Goal: Task Accomplishment & Management: Manage account settings

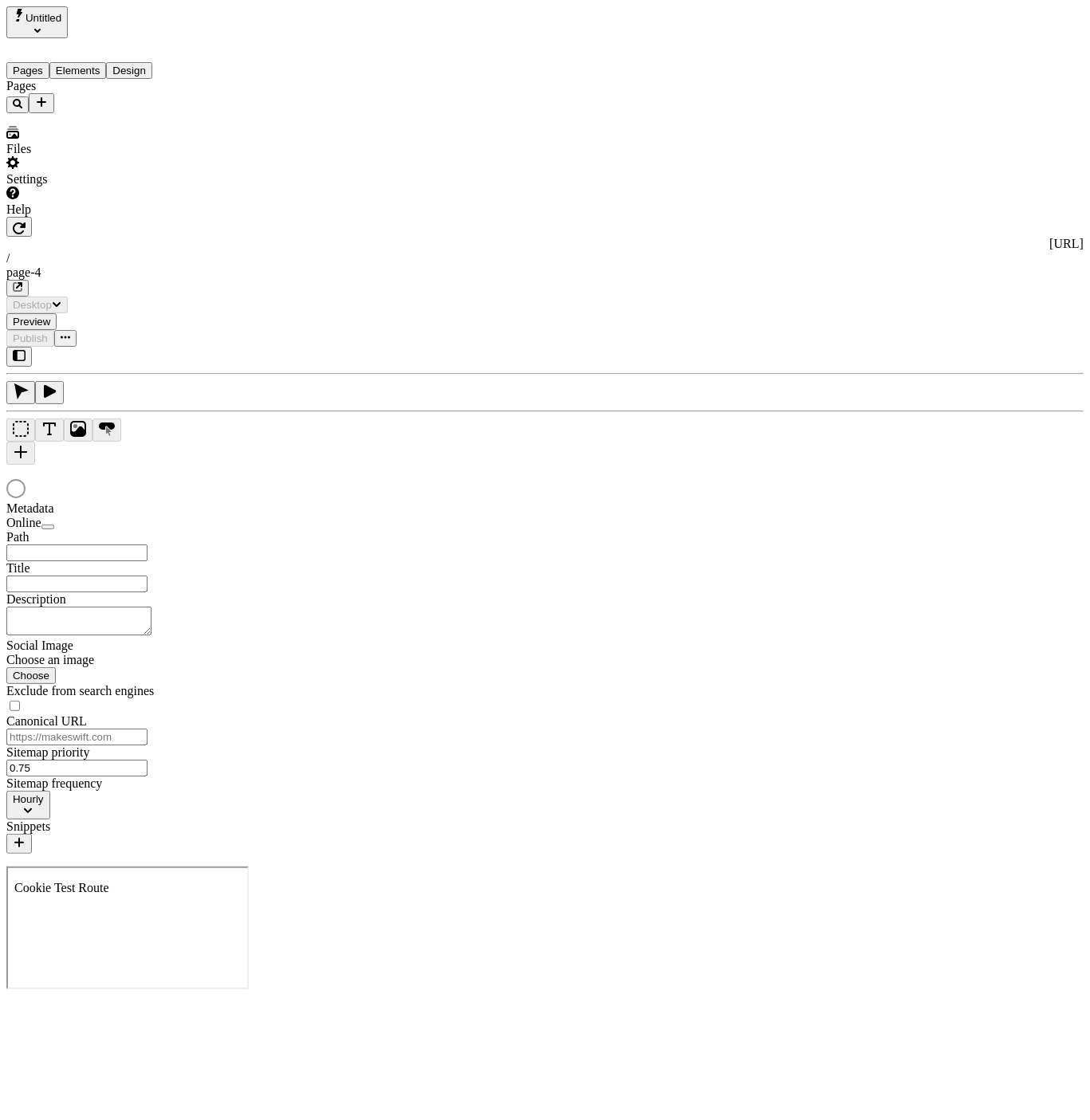
type input "/page-4"
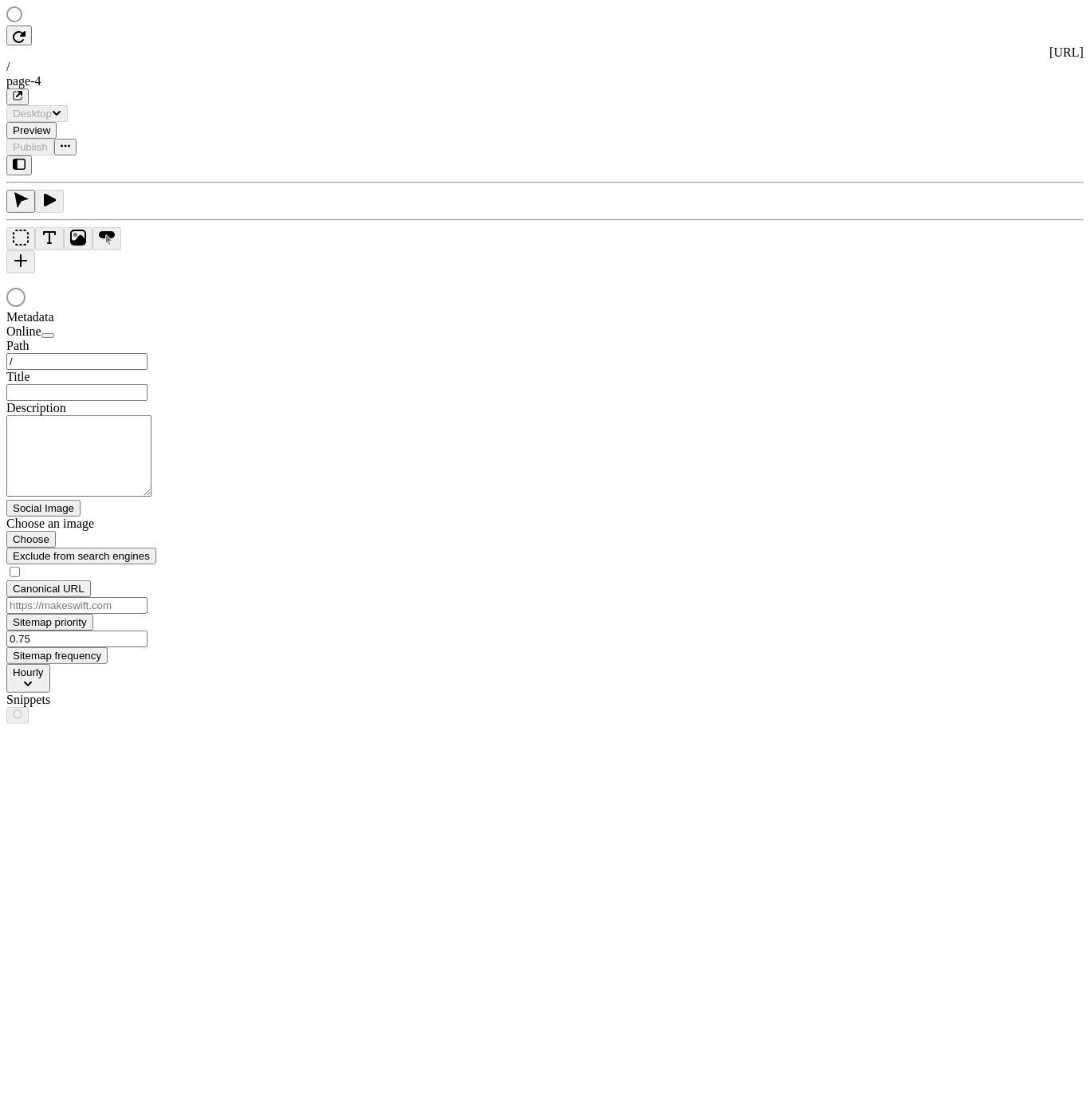
type input "/page-4"
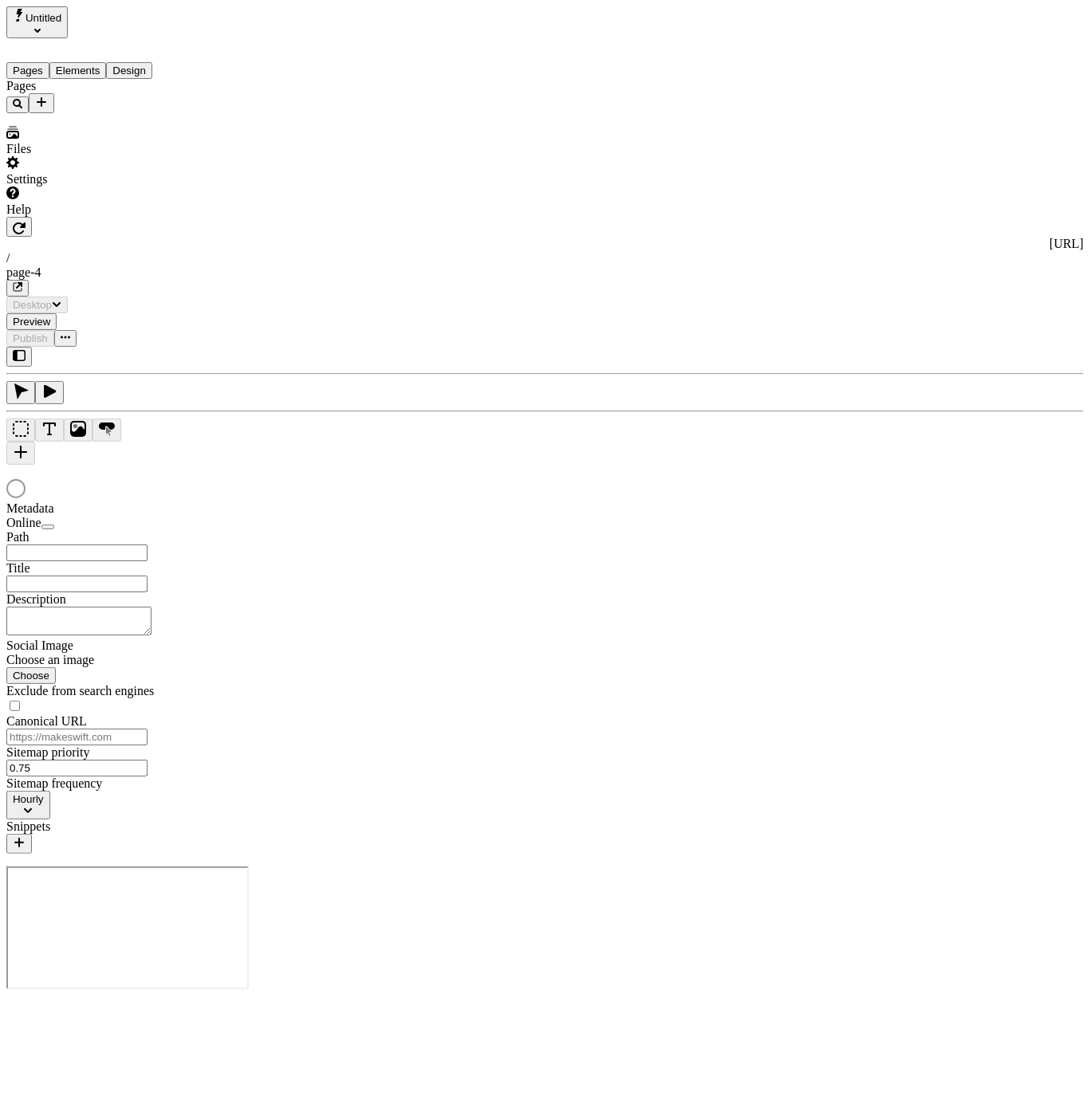
type input "/page-4"
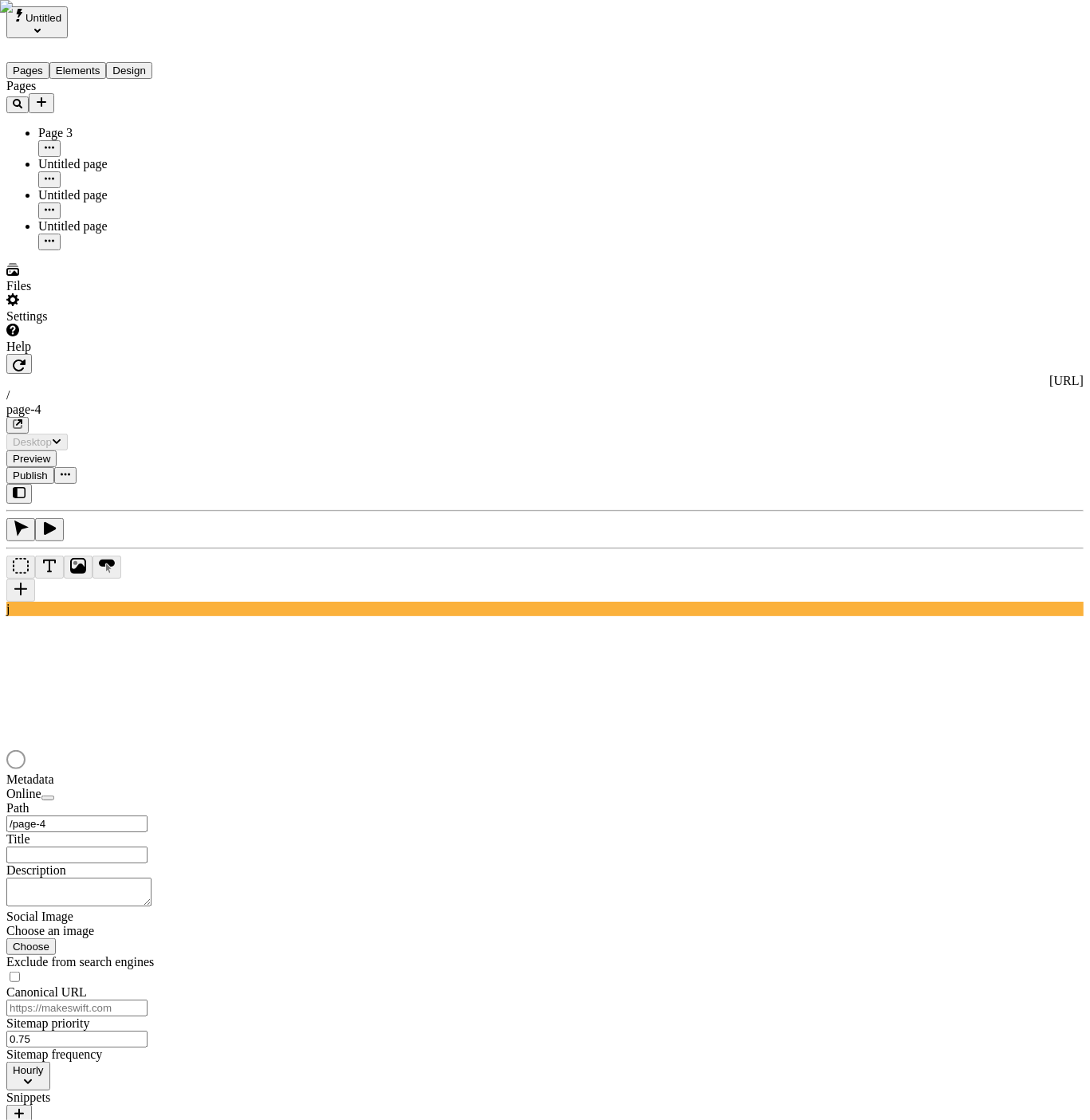
click at [179, 251] on div "Pages Page 3 Untitled page Untitled page Untitled page" at bounding box center [102, 164] width 191 height 171
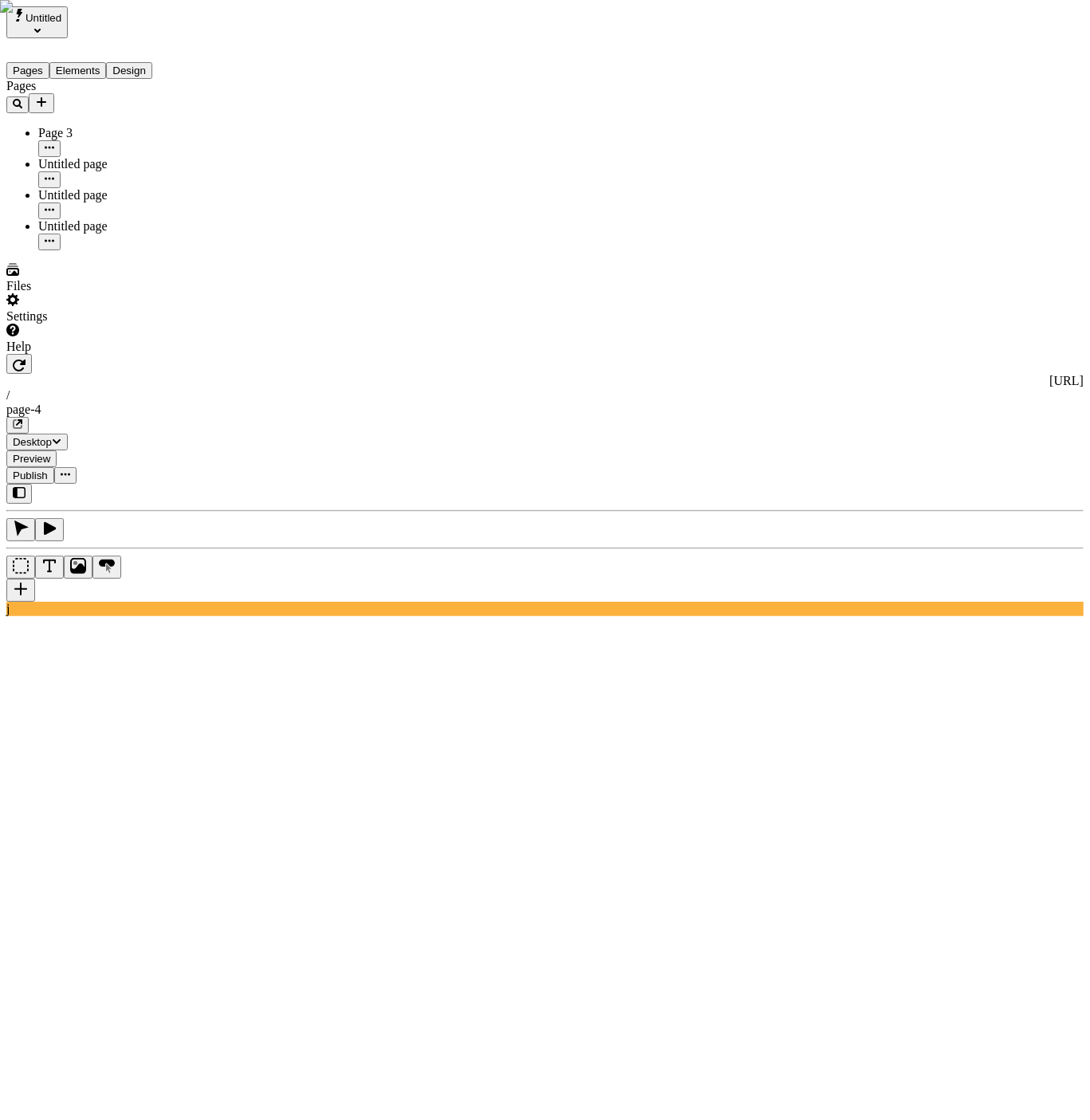
click at [68, 23] on button "Untitled" at bounding box center [37, 22] width 61 height 32
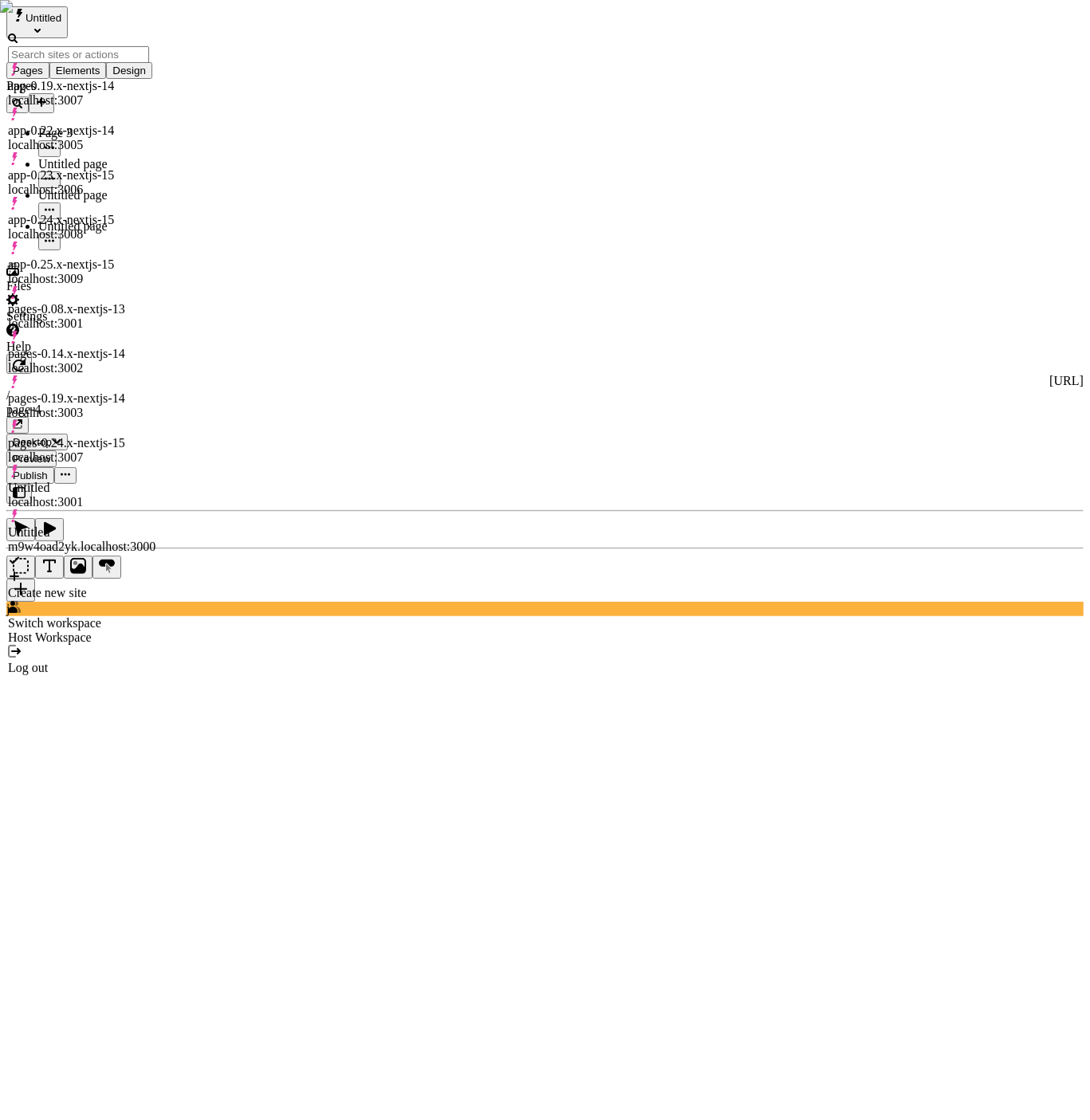
click at [150, 258] on div "app-0.25.x-nextjs-15 localhost:3009" at bounding box center [81, 272] width 147 height 28
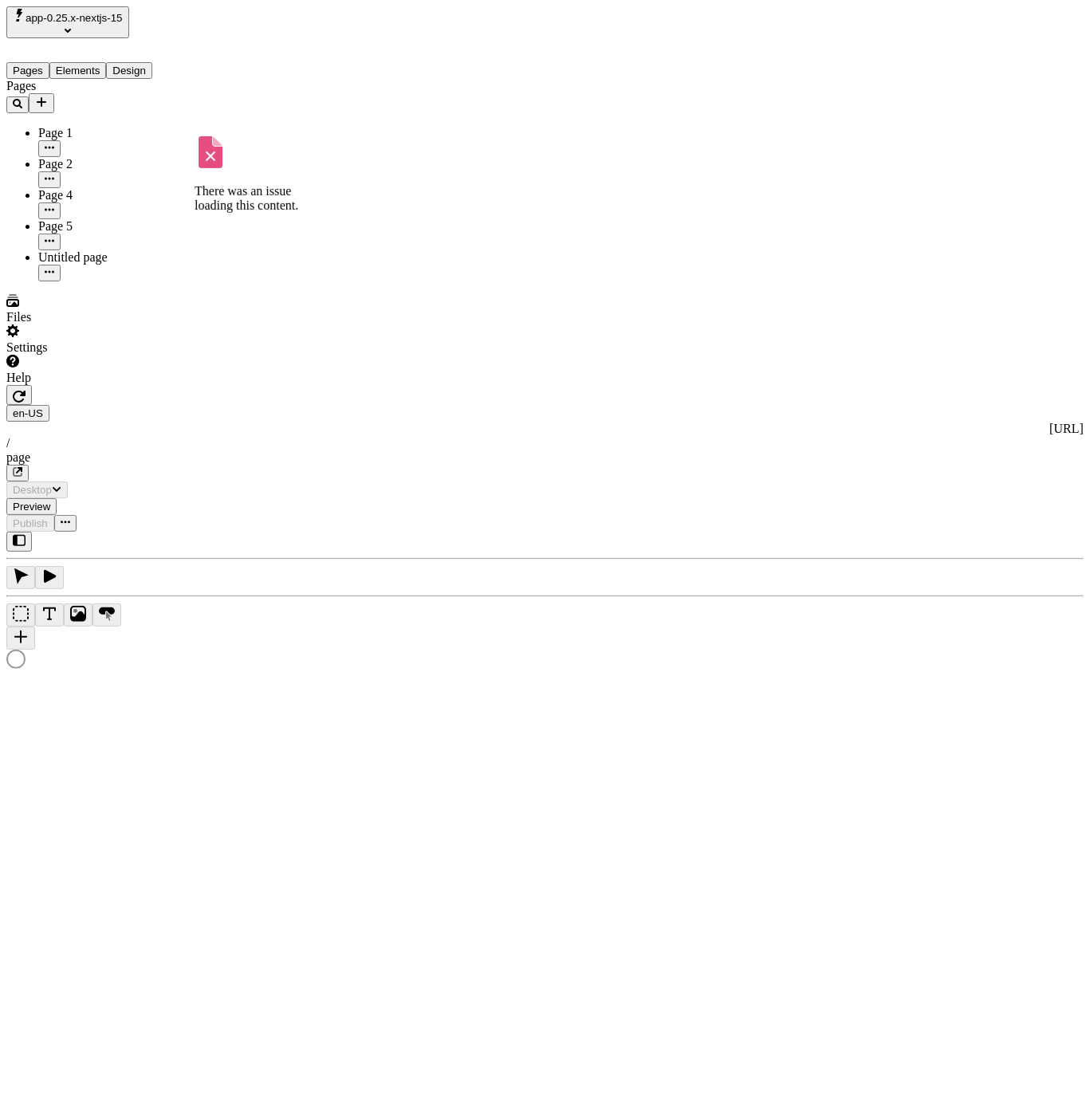
type input "/page"
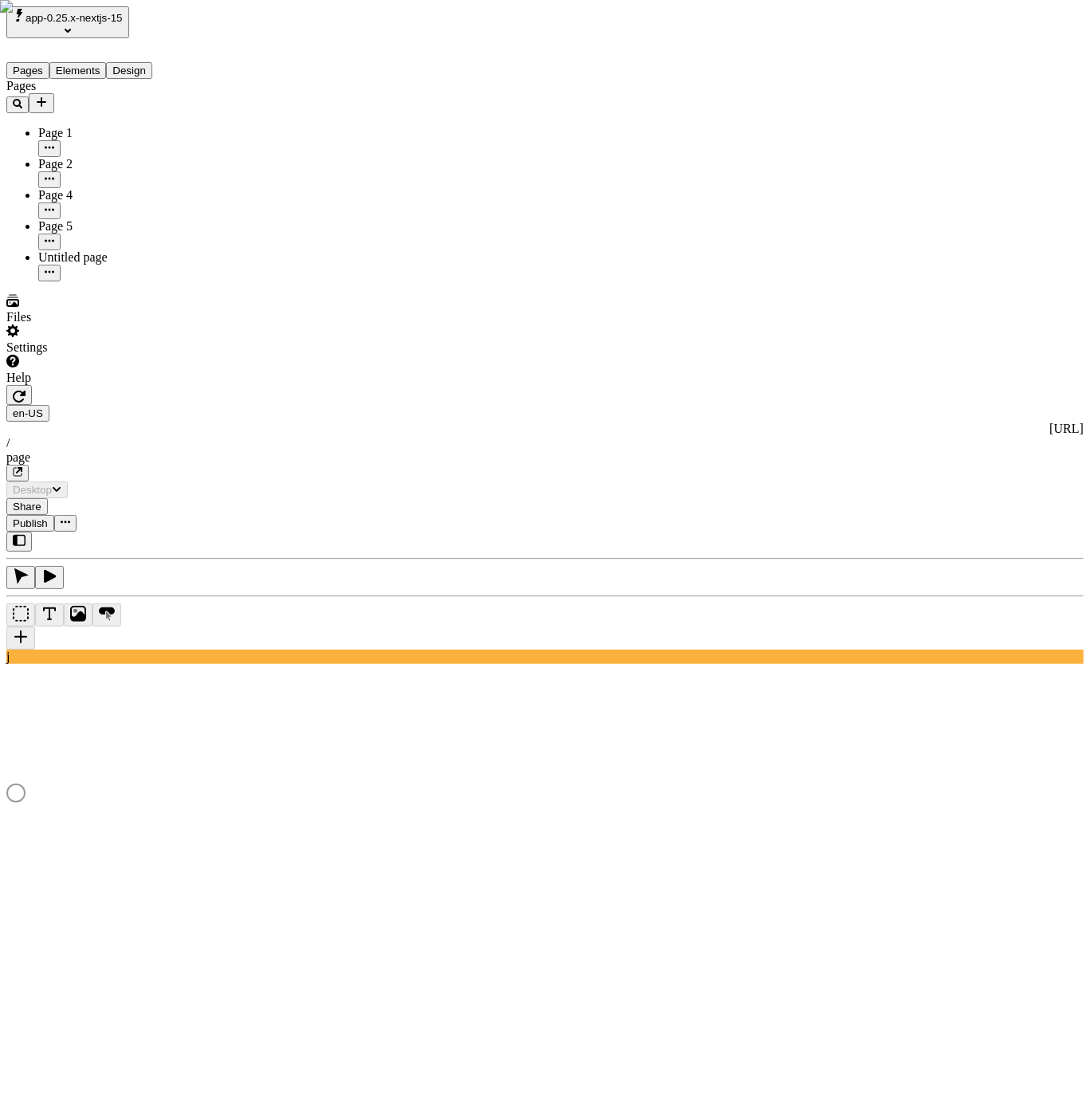
drag, startPoint x: 1069, startPoint y: 50, endPoint x: 1067, endPoint y: 375, distance: 325.0
click at [0, 0] on vercel-live-feedback at bounding box center [0, 0] width 0 height 0
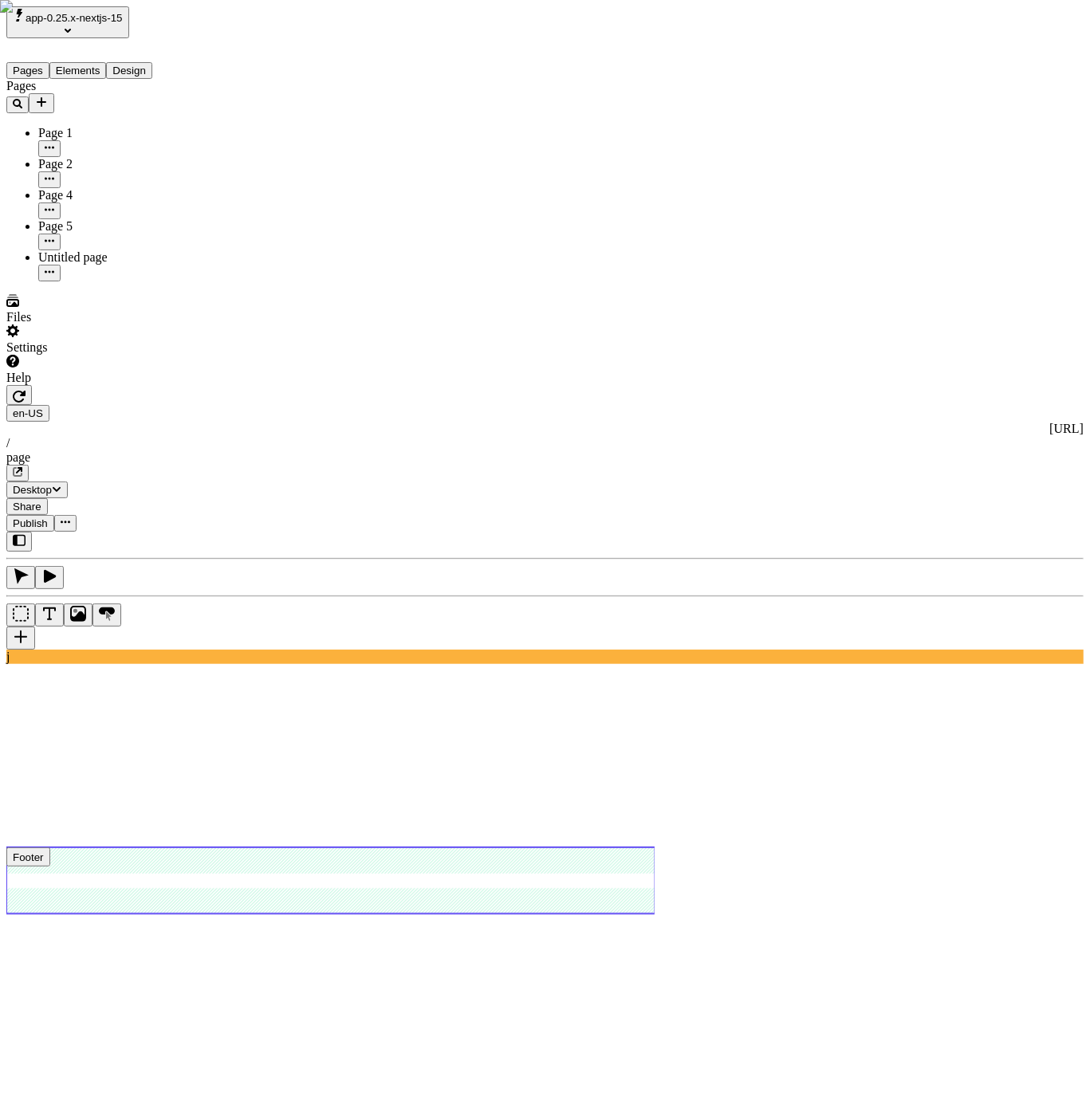
click at [656, 848] on use at bounding box center [331, 880] width 649 height 65
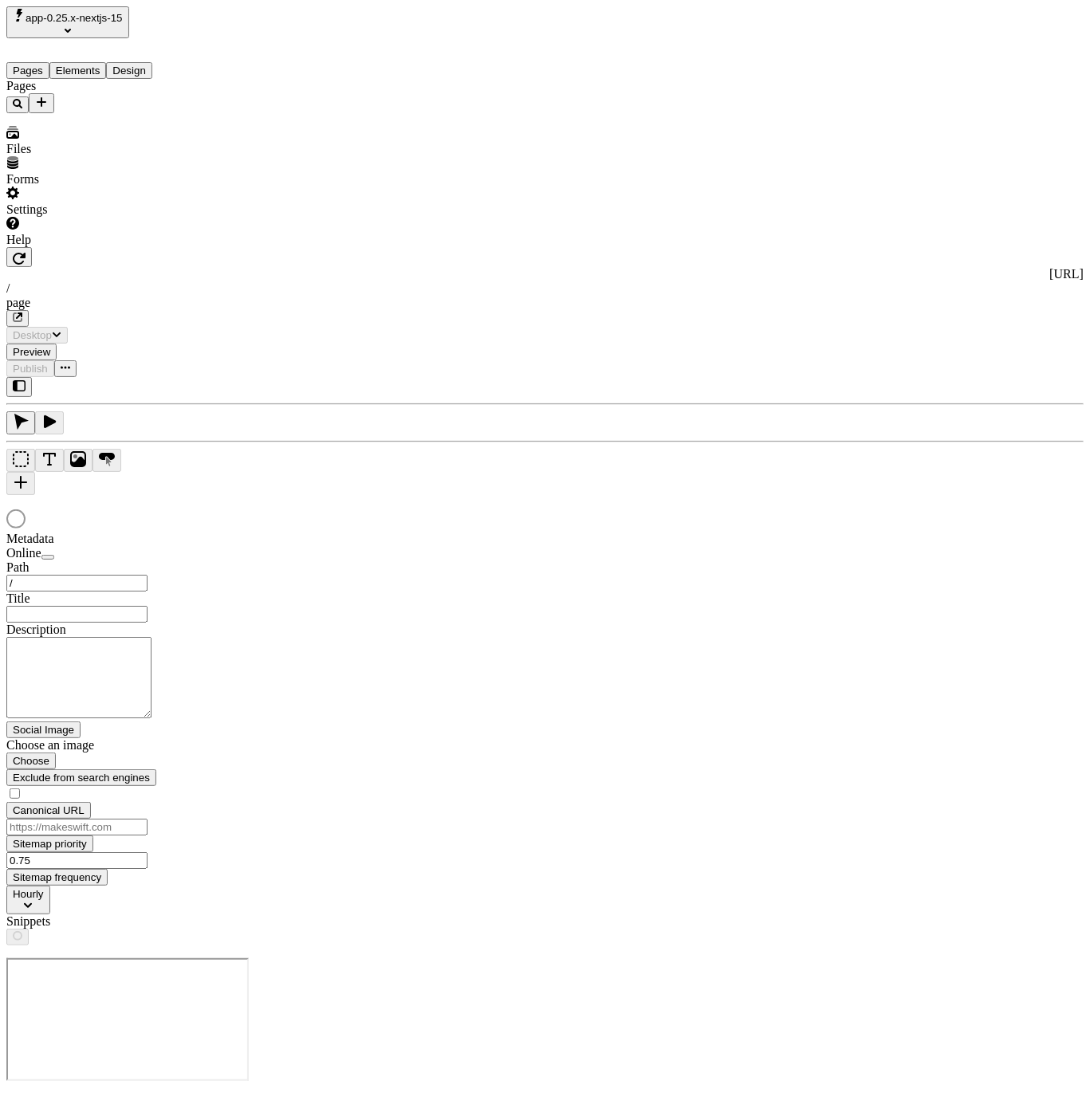
type input "/page"
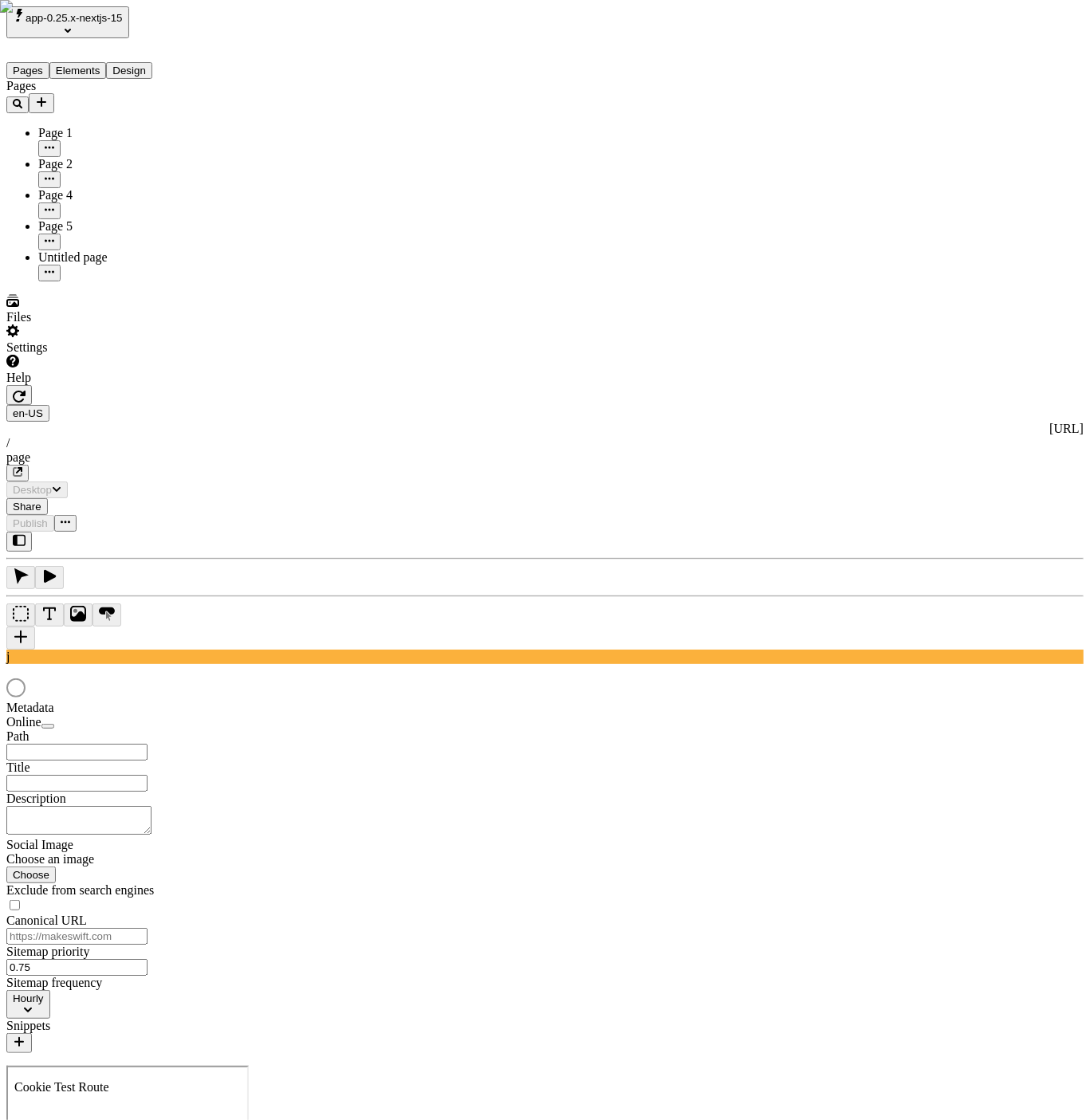
type input "/page"
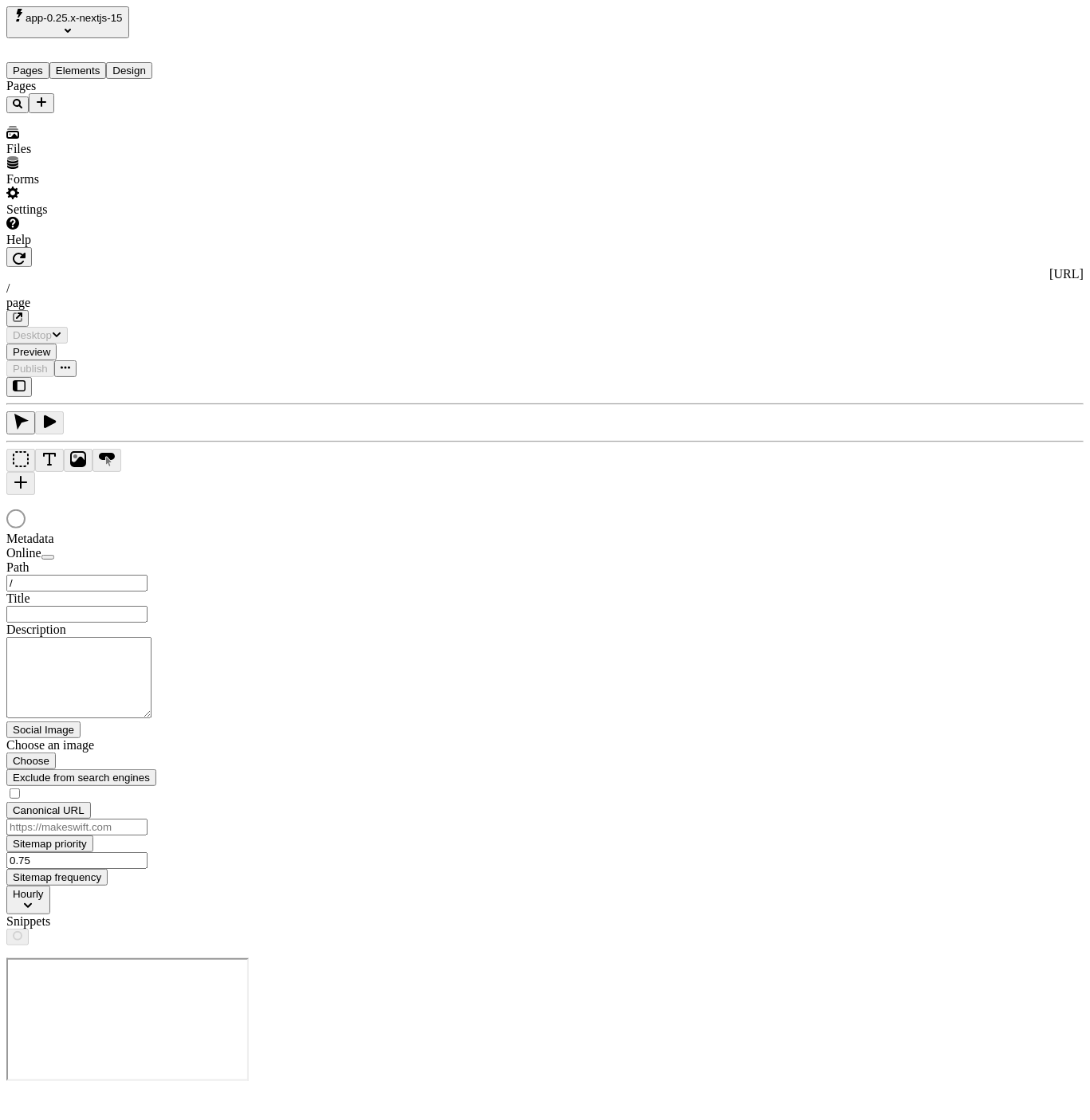
type input "/page"
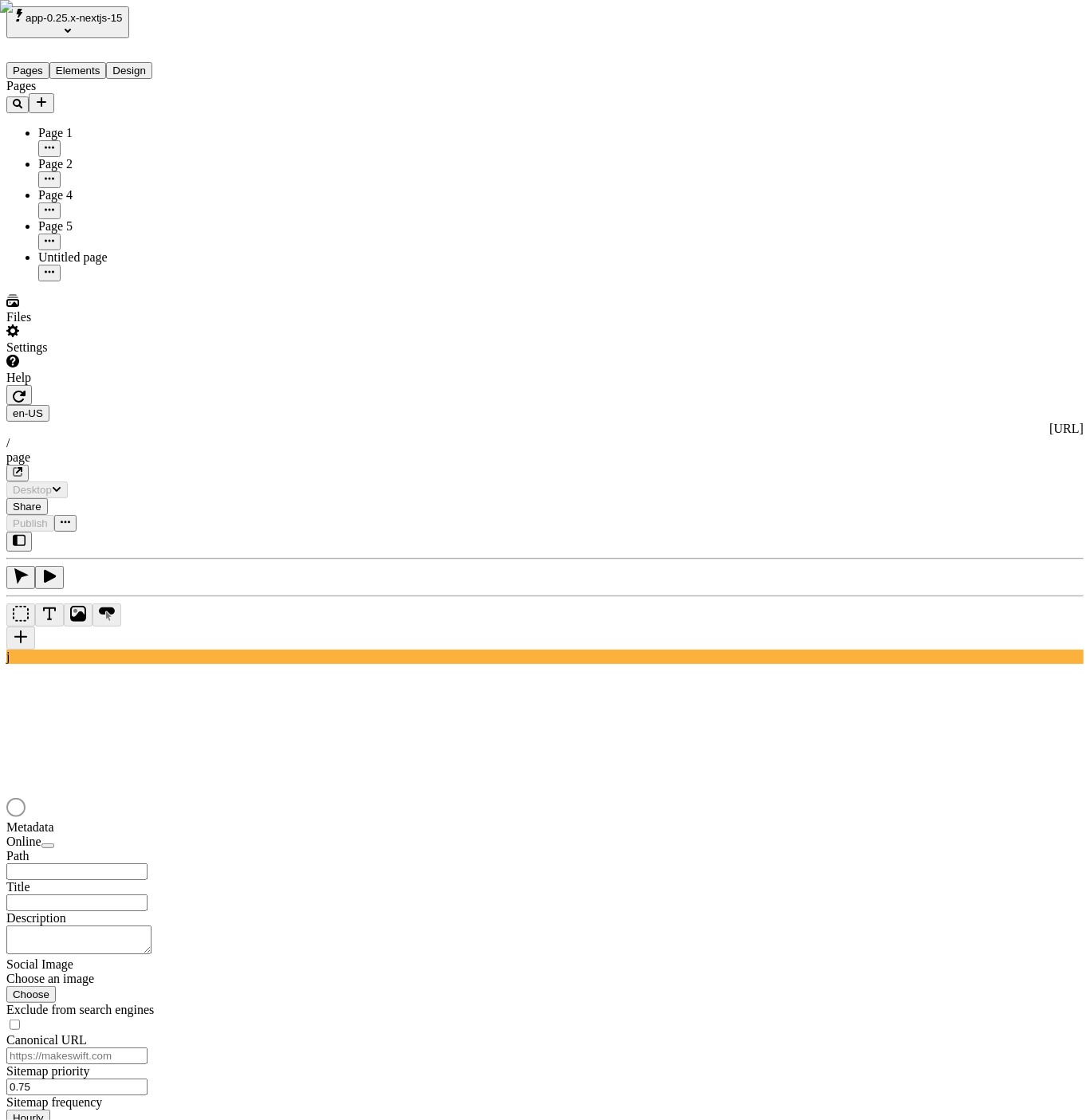
type input "/page"
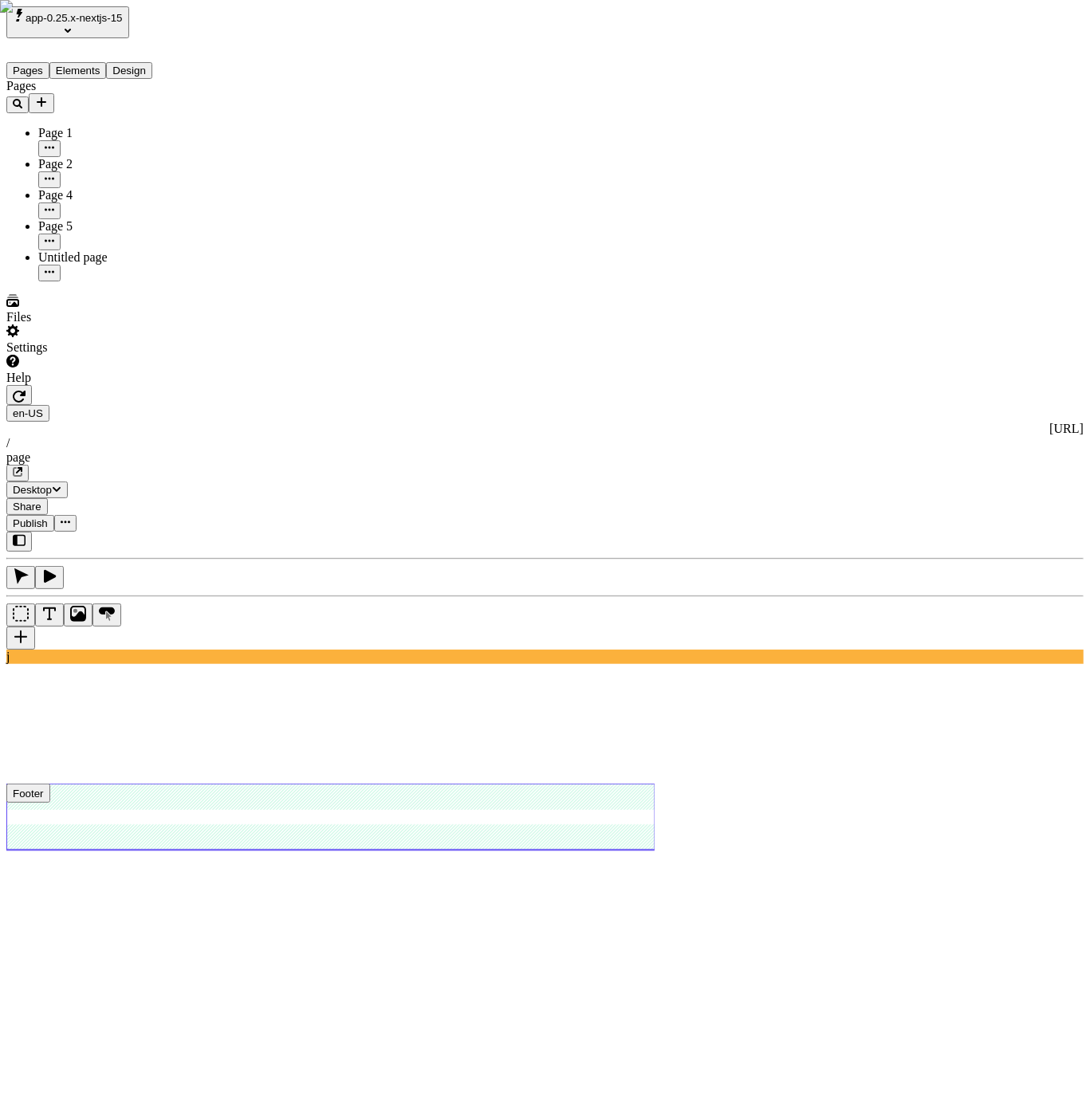
type input "18"
type input "1.5"
type textarea "Synergistically actualize visionary niches, then completely streamline client-c…"
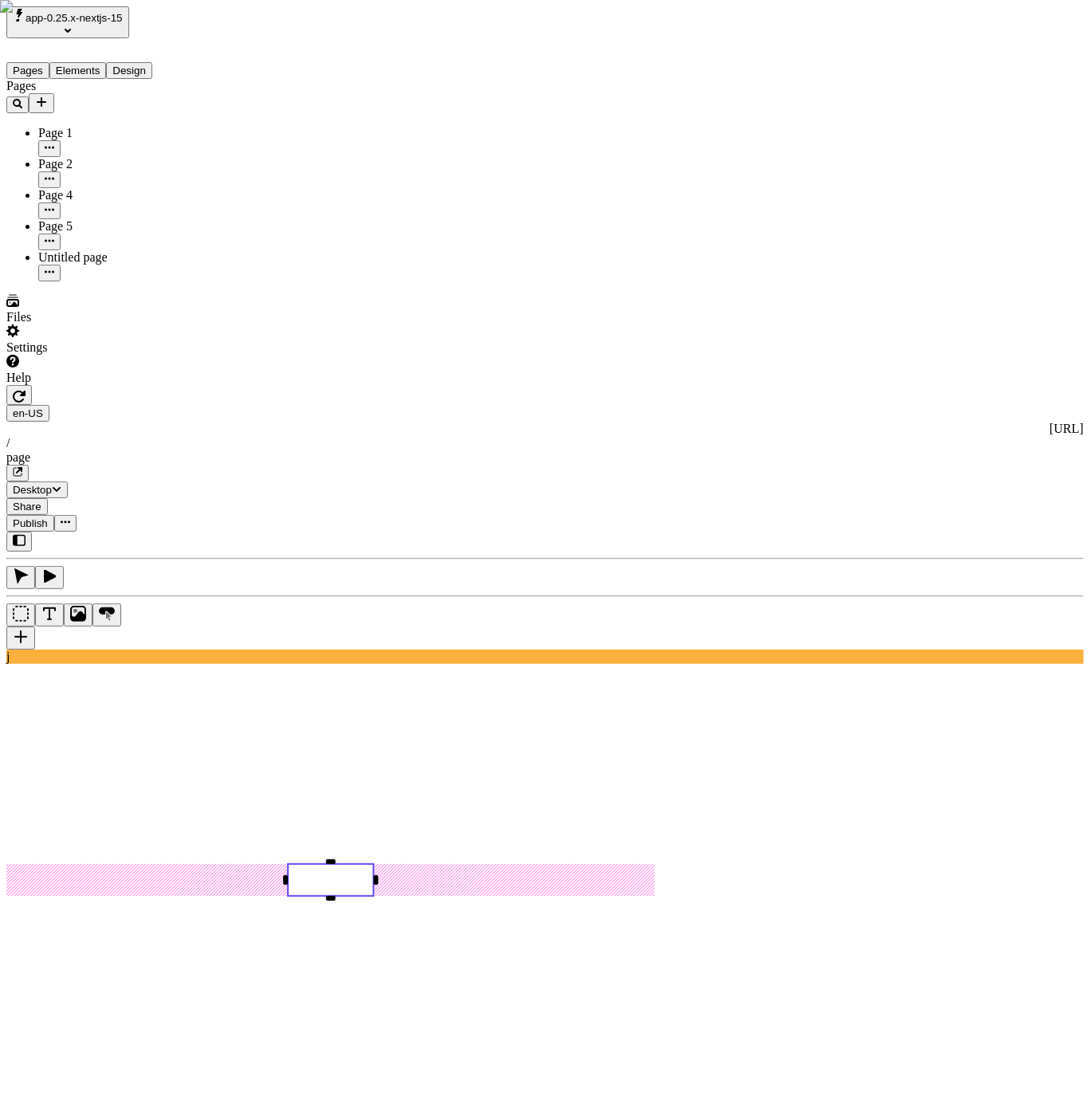
click at [373, 864] on rect at bounding box center [330, 880] width 85 height 32
type input "Page 4"
click at [871, 126] on div "Reset to base Alt + Click" at bounding box center [884, 149] width 28 height 88
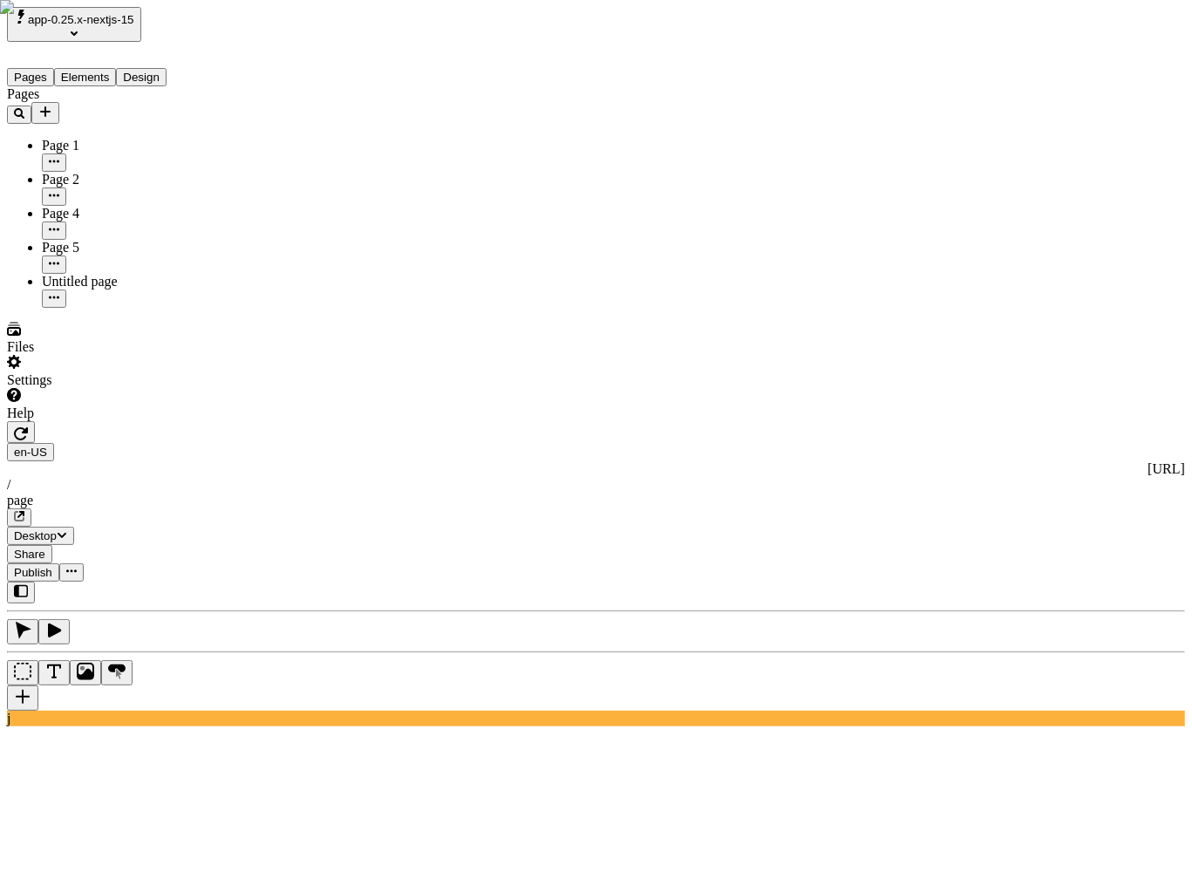
type input "Page 1"
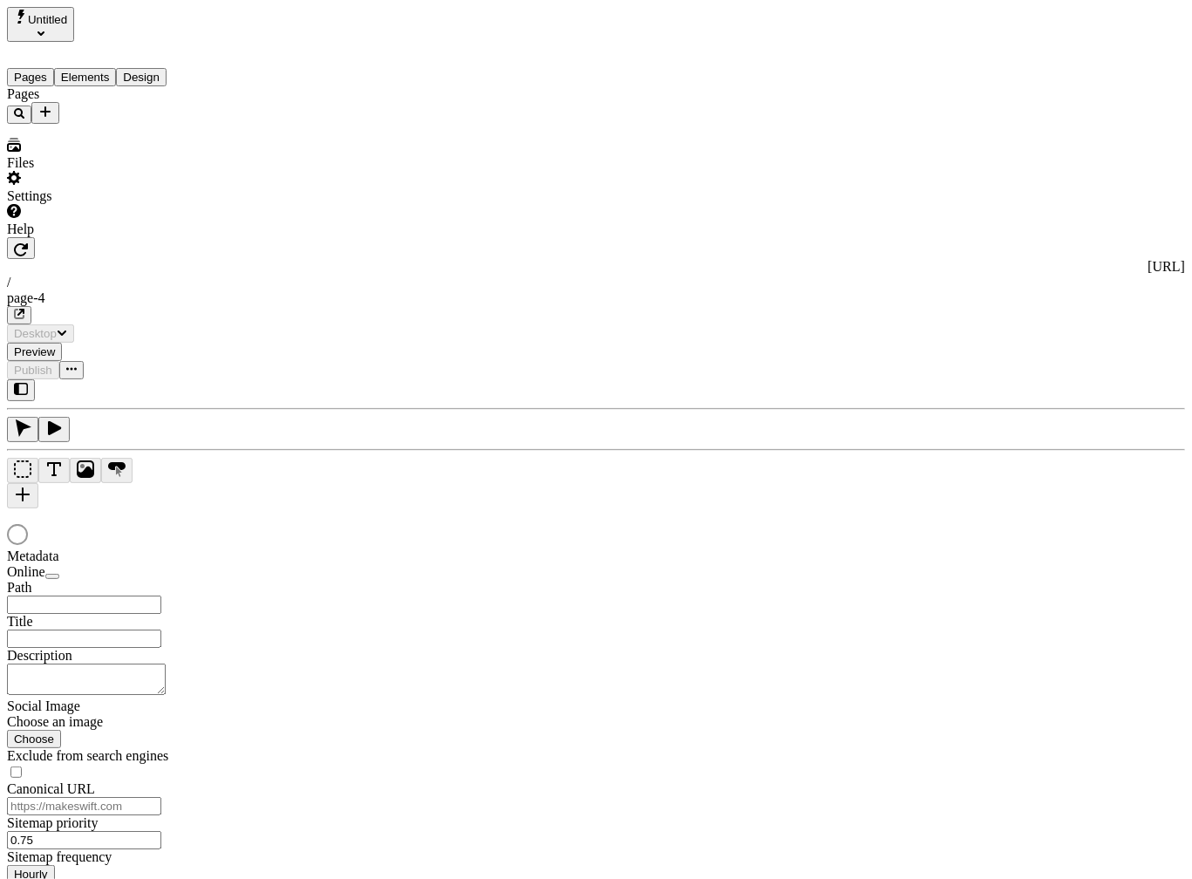
type input "/page-4"
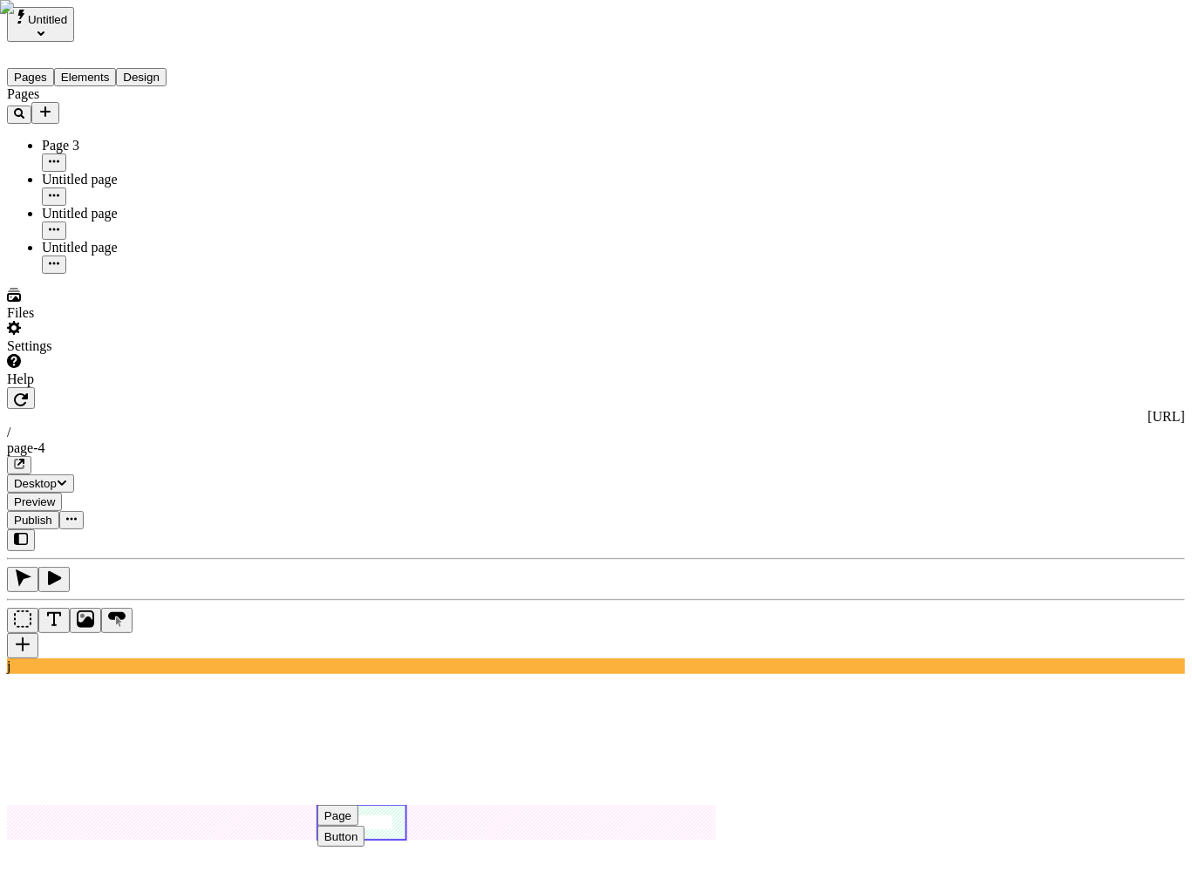
click at [406, 805] on use at bounding box center [361, 822] width 89 height 35
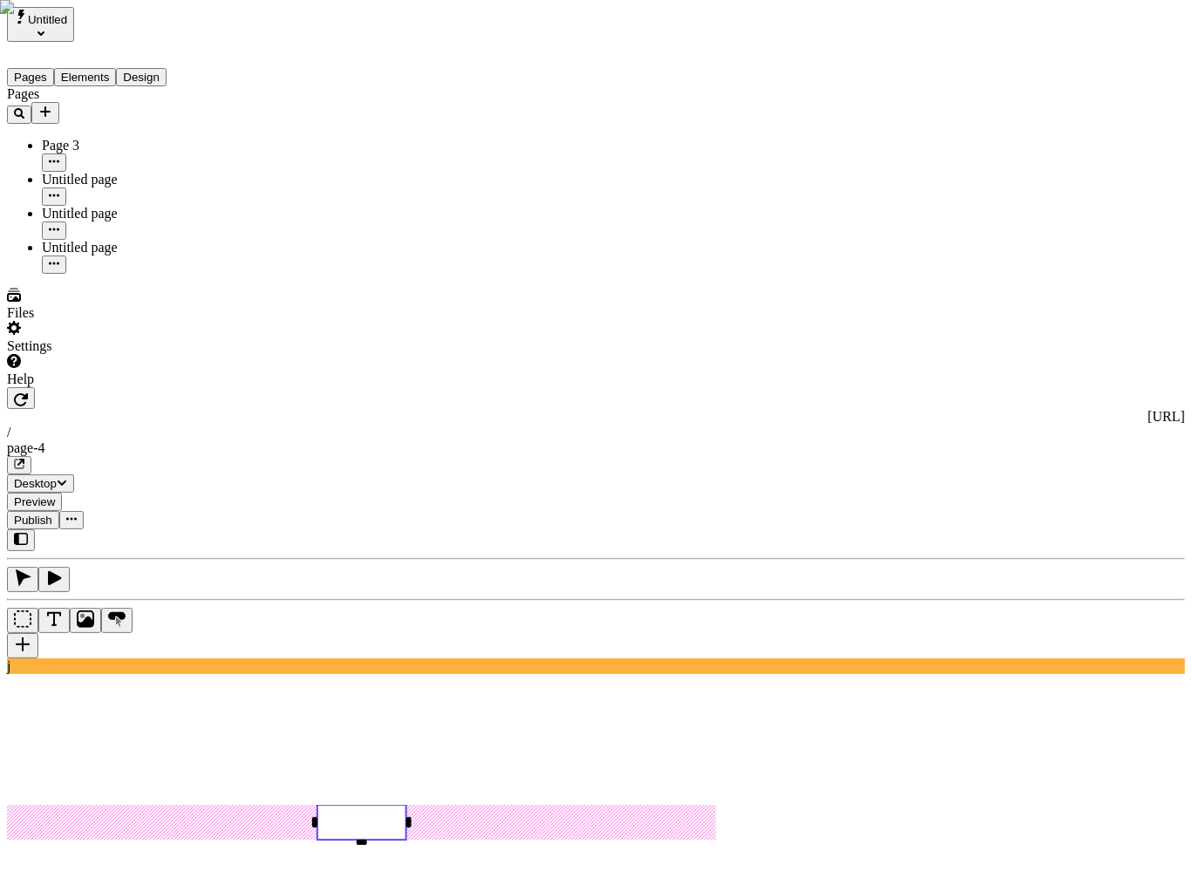
type input "Untitled page"
click at [952, 132] on div "Reset to base Alt + Click" at bounding box center [967, 163] width 31 height 96
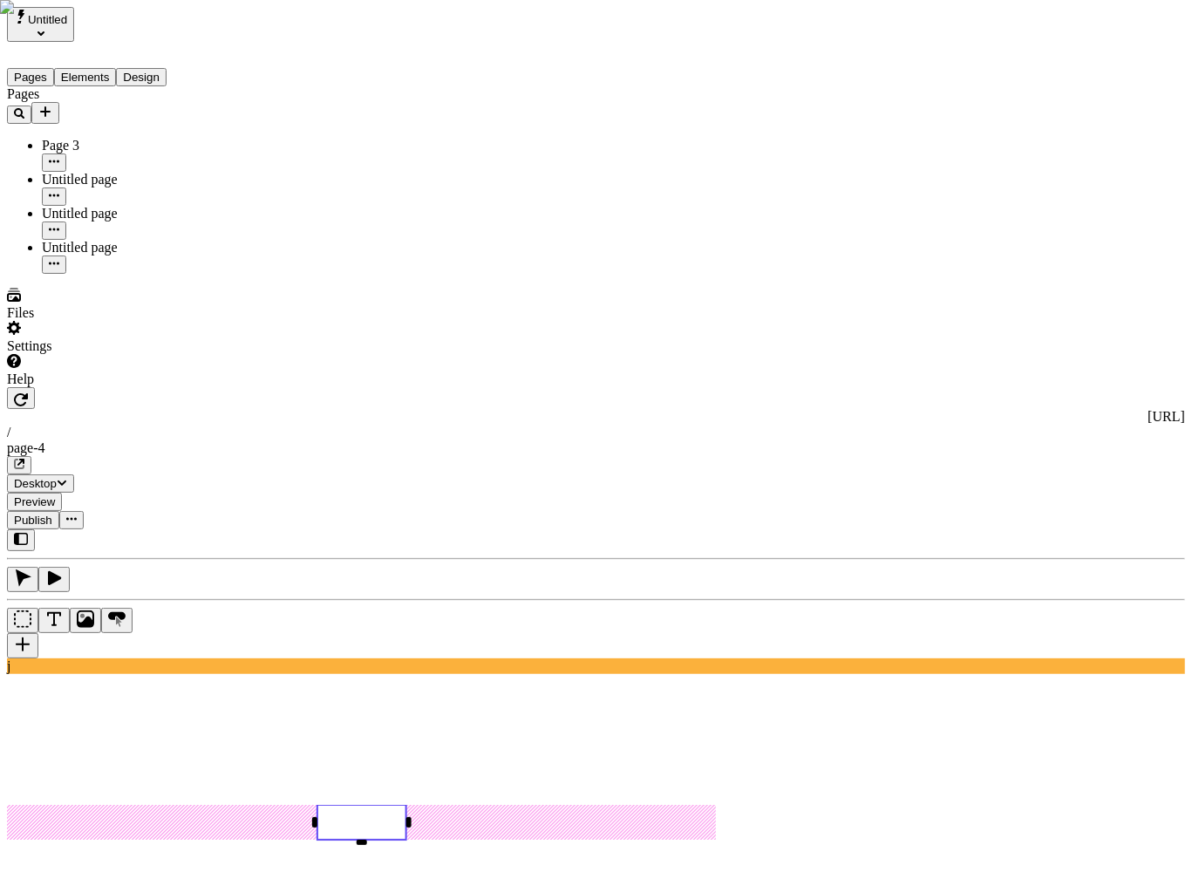
click at [1057, 272] on div "Untitled page" at bounding box center [1087, 264] width 187 height 33
type input "Untitled page"
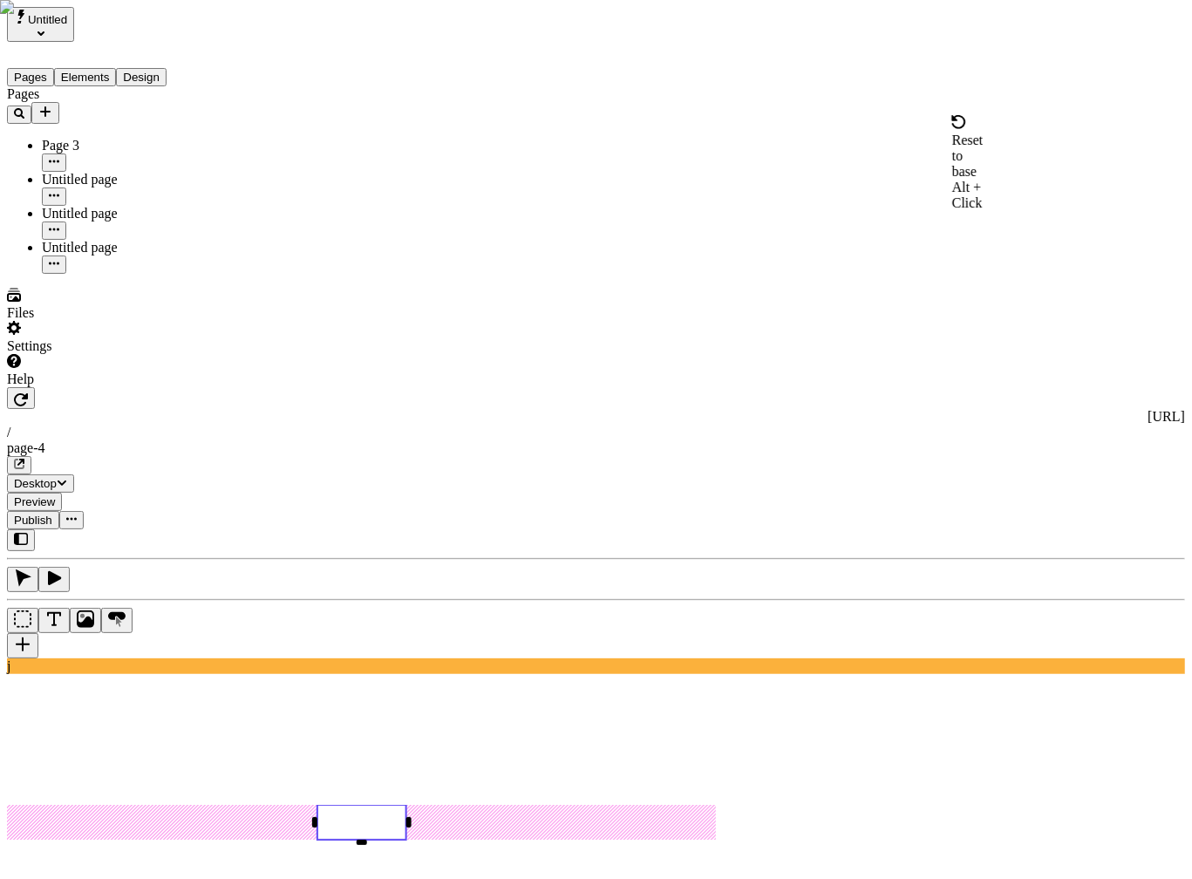
click at [952, 136] on div "Reset to base Alt + Click" at bounding box center [967, 163] width 31 height 96
type input "Page 3"
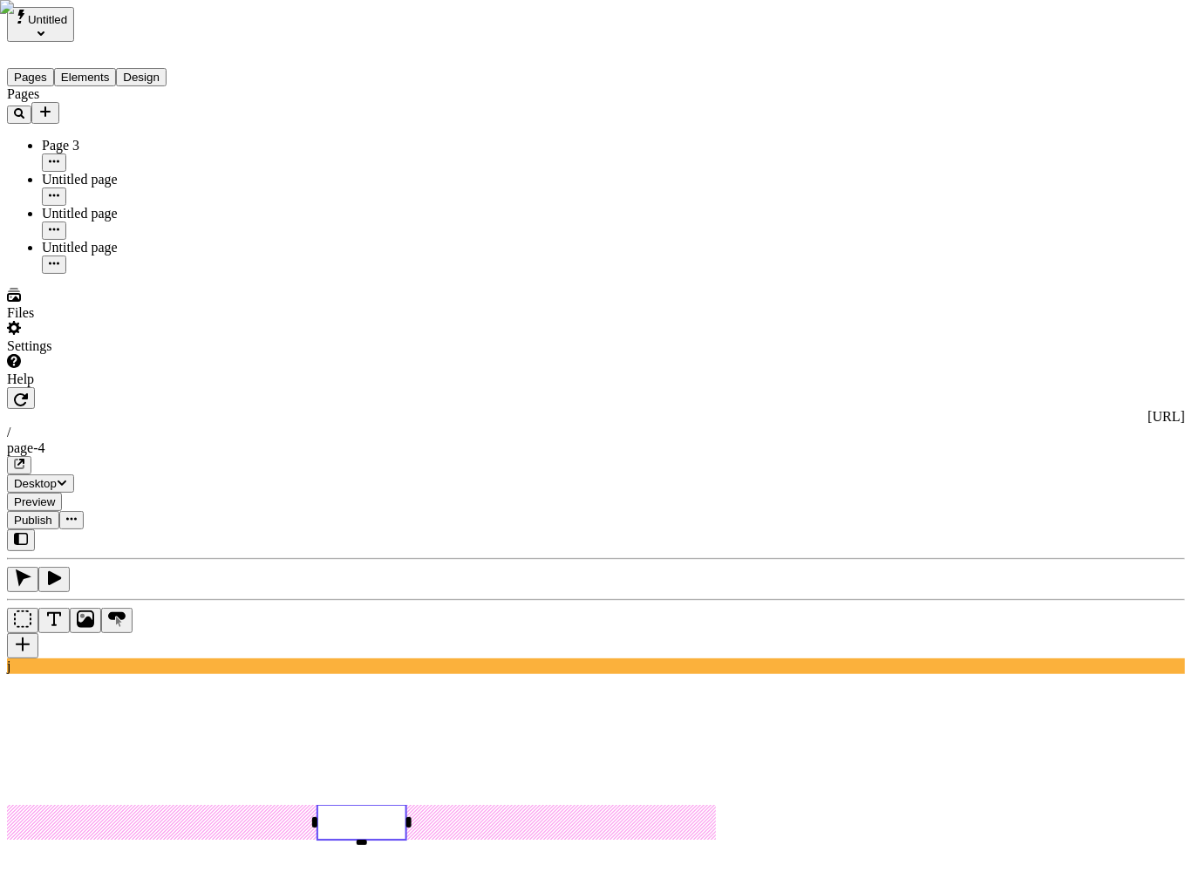
click at [952, 136] on div "Reset to base Alt + Click" at bounding box center [967, 163] width 31 height 96
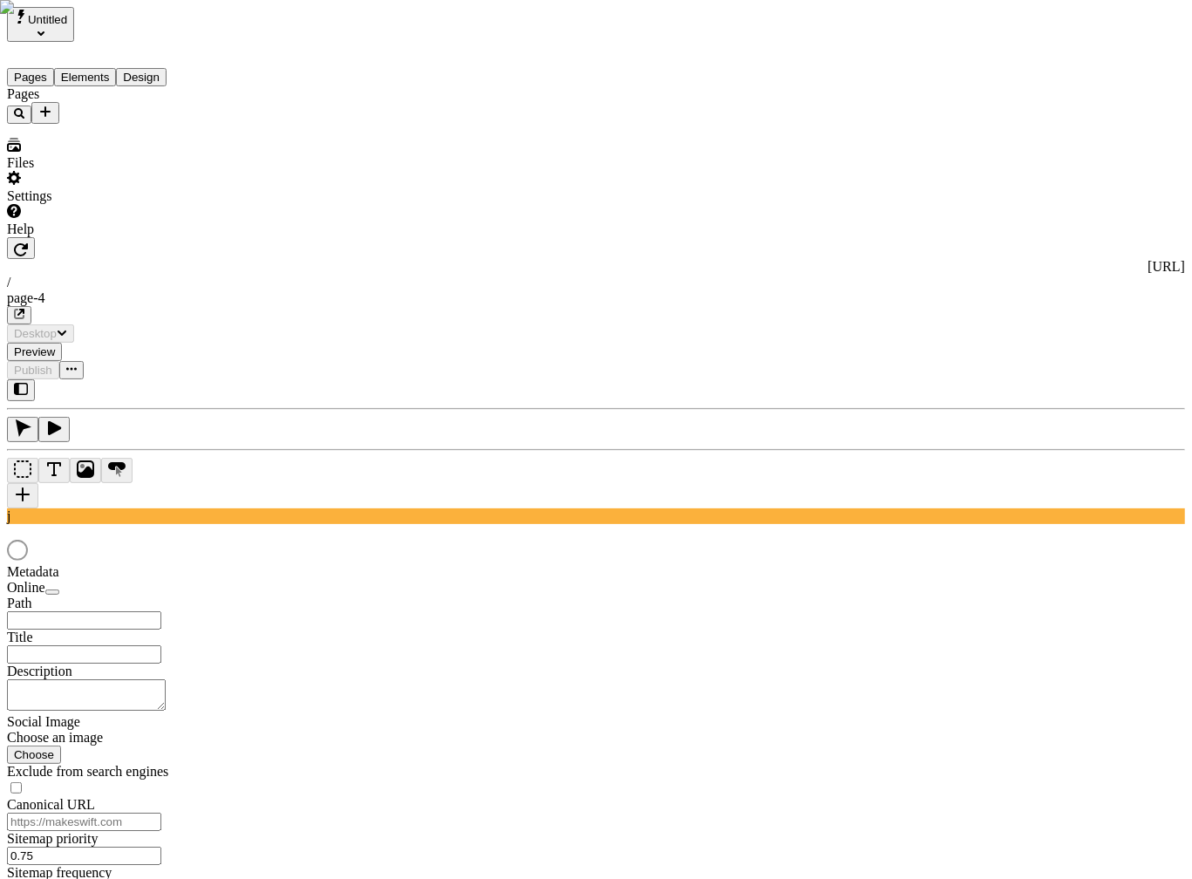
type input "/page-4"
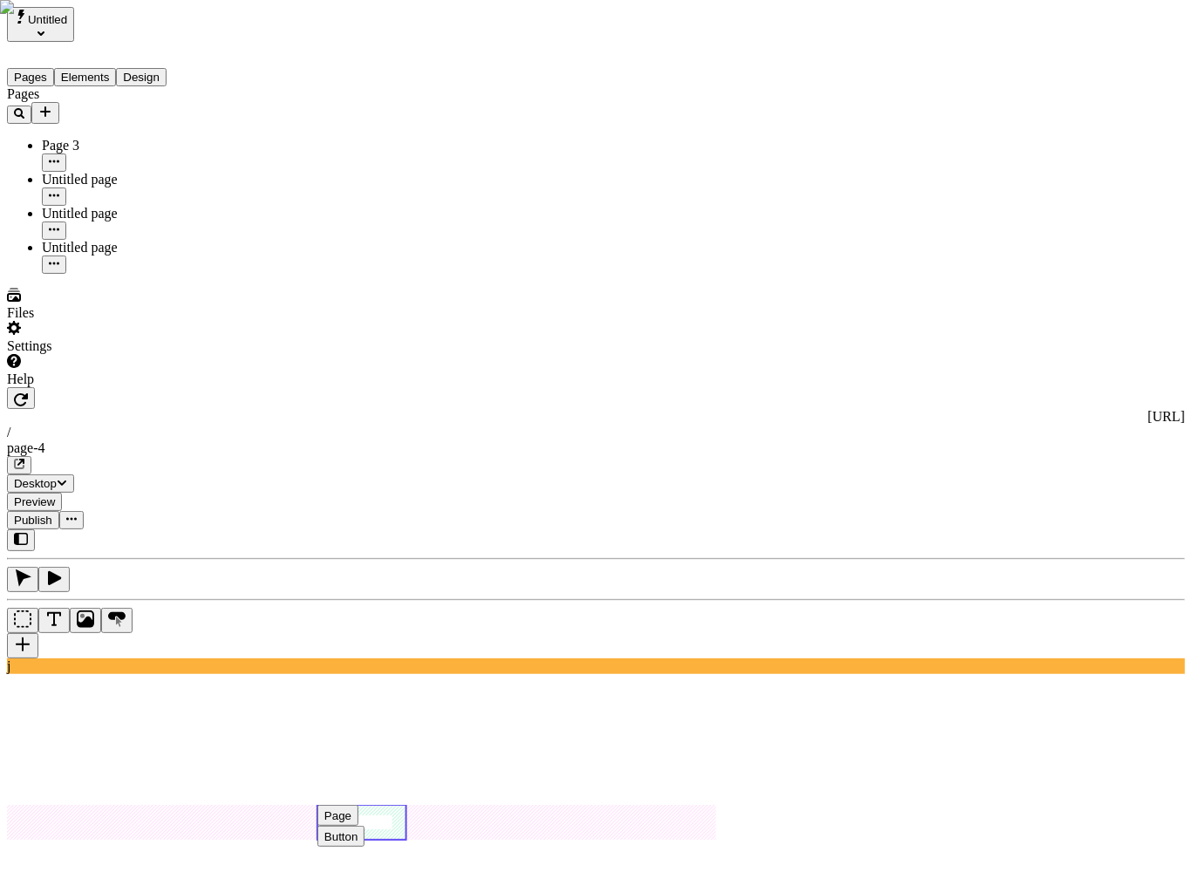
click at [406, 805] on use at bounding box center [361, 822] width 89 height 35
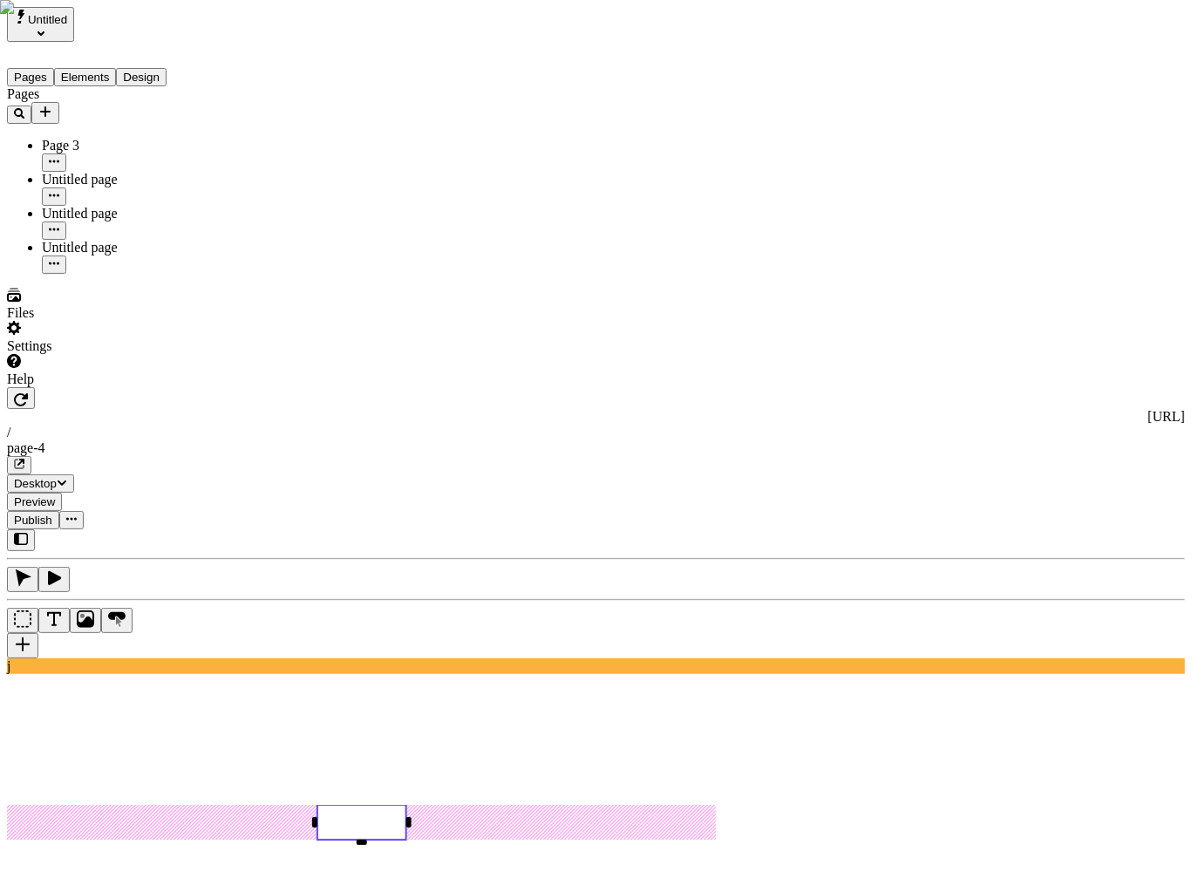
type input "Page 3"
click at [952, 136] on div "Reset to base Alt + Click" at bounding box center [967, 163] width 31 height 96
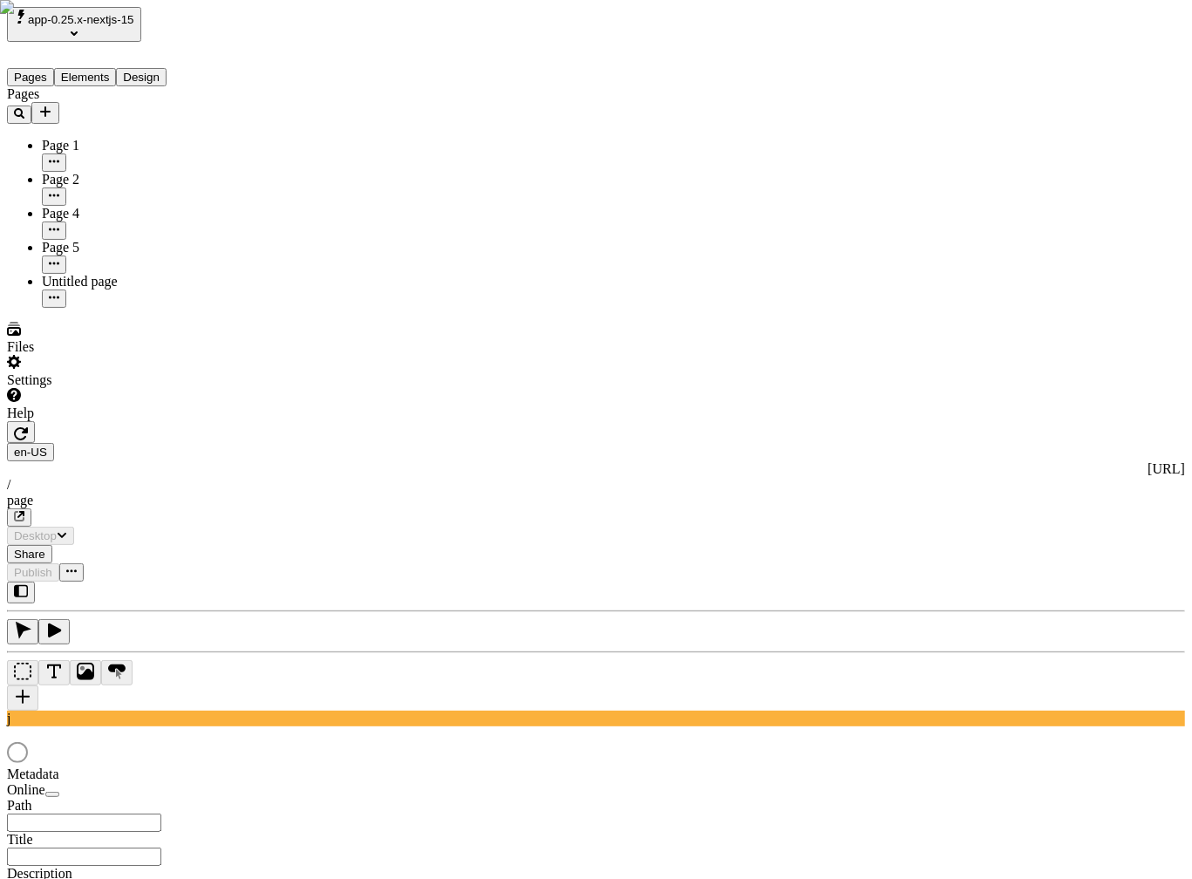
type input "/page"
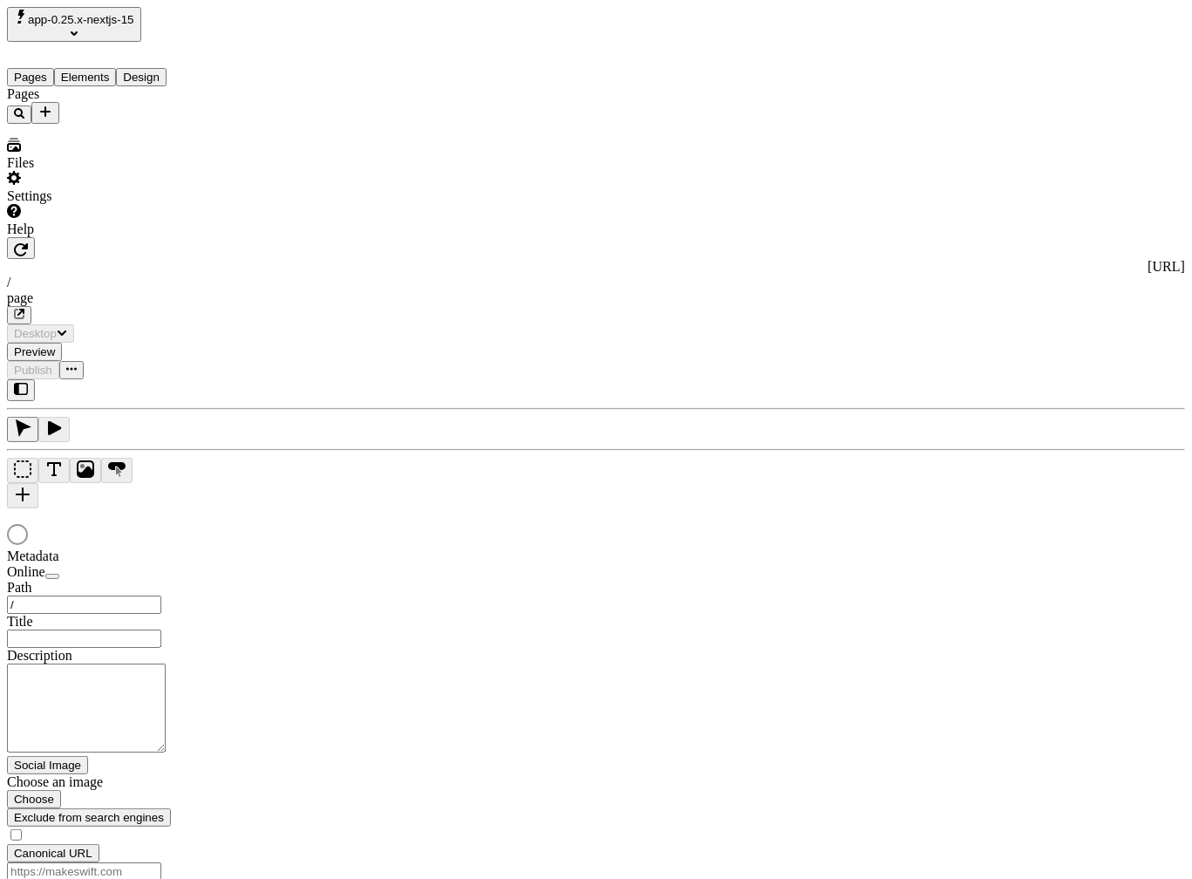
type input "/page"
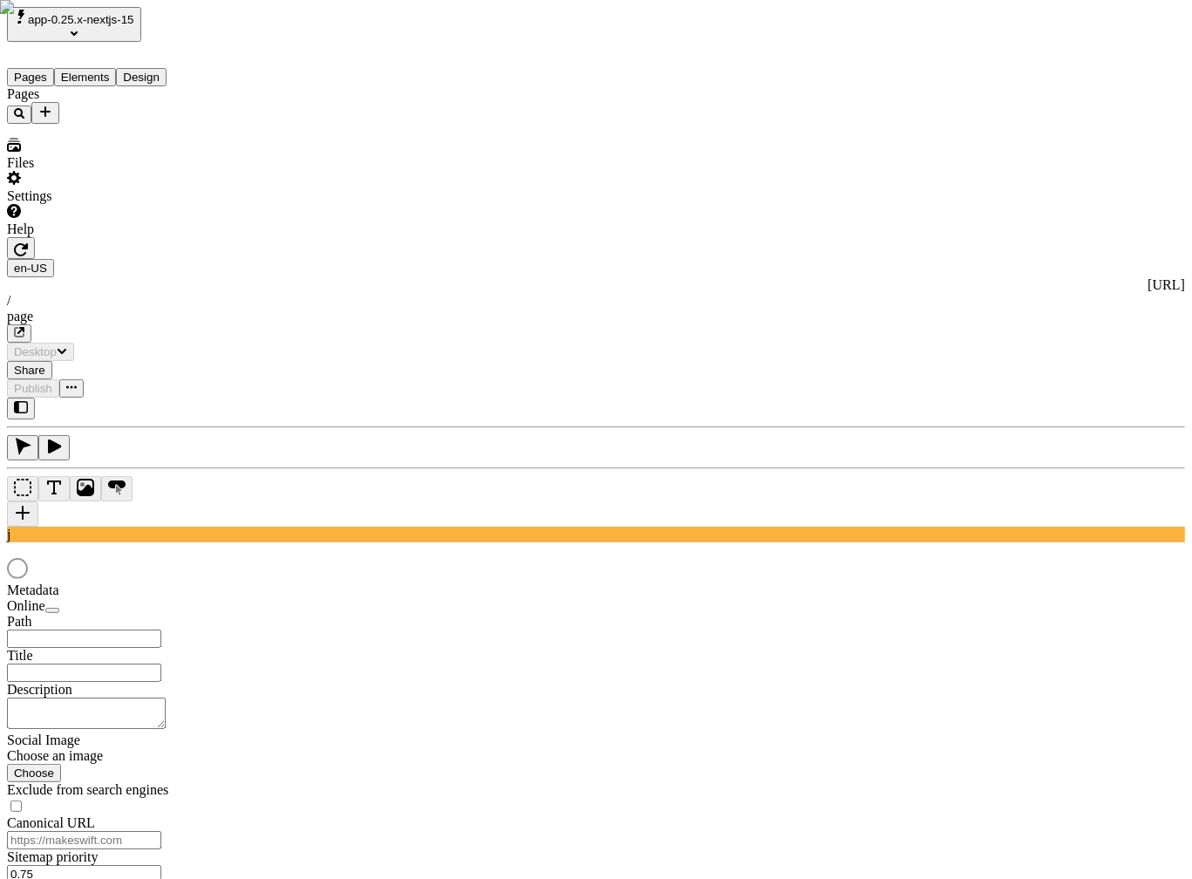
type input "/page"
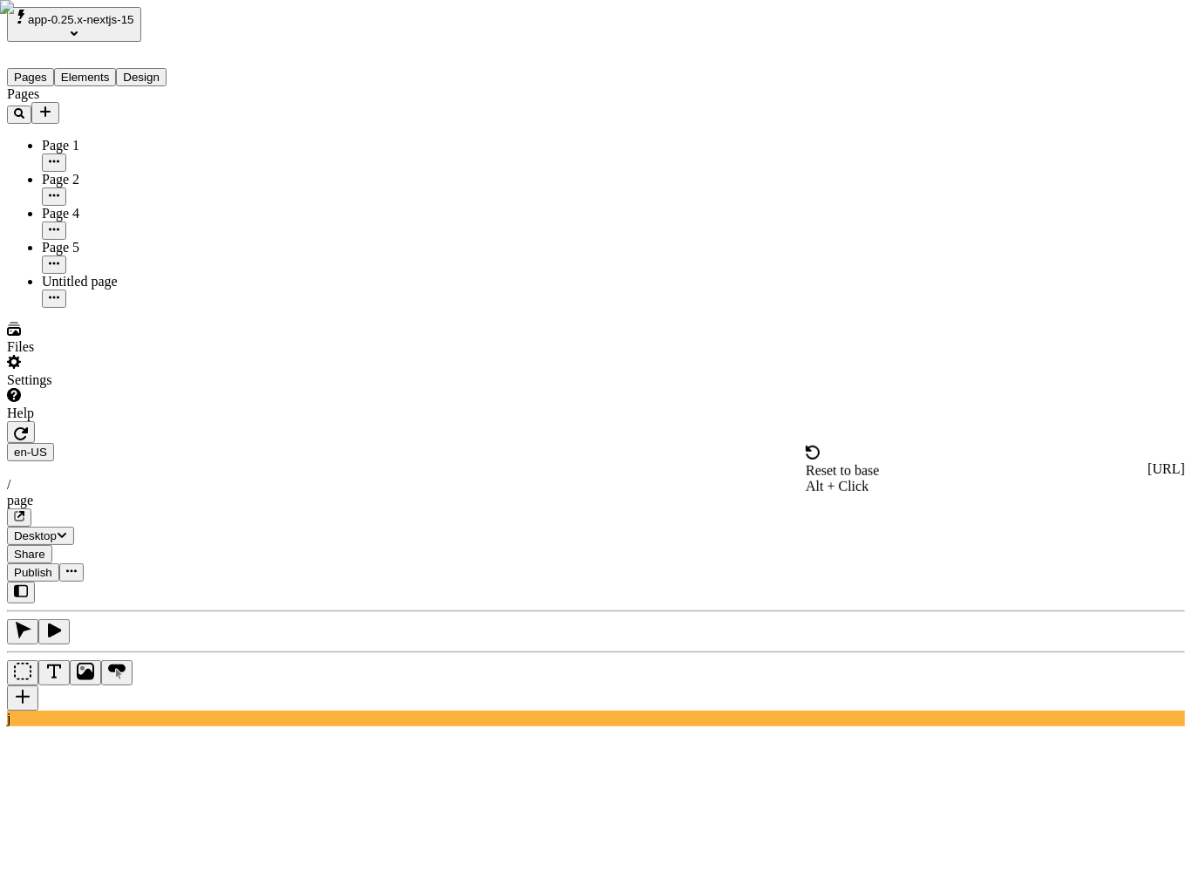
checkbox input "false"
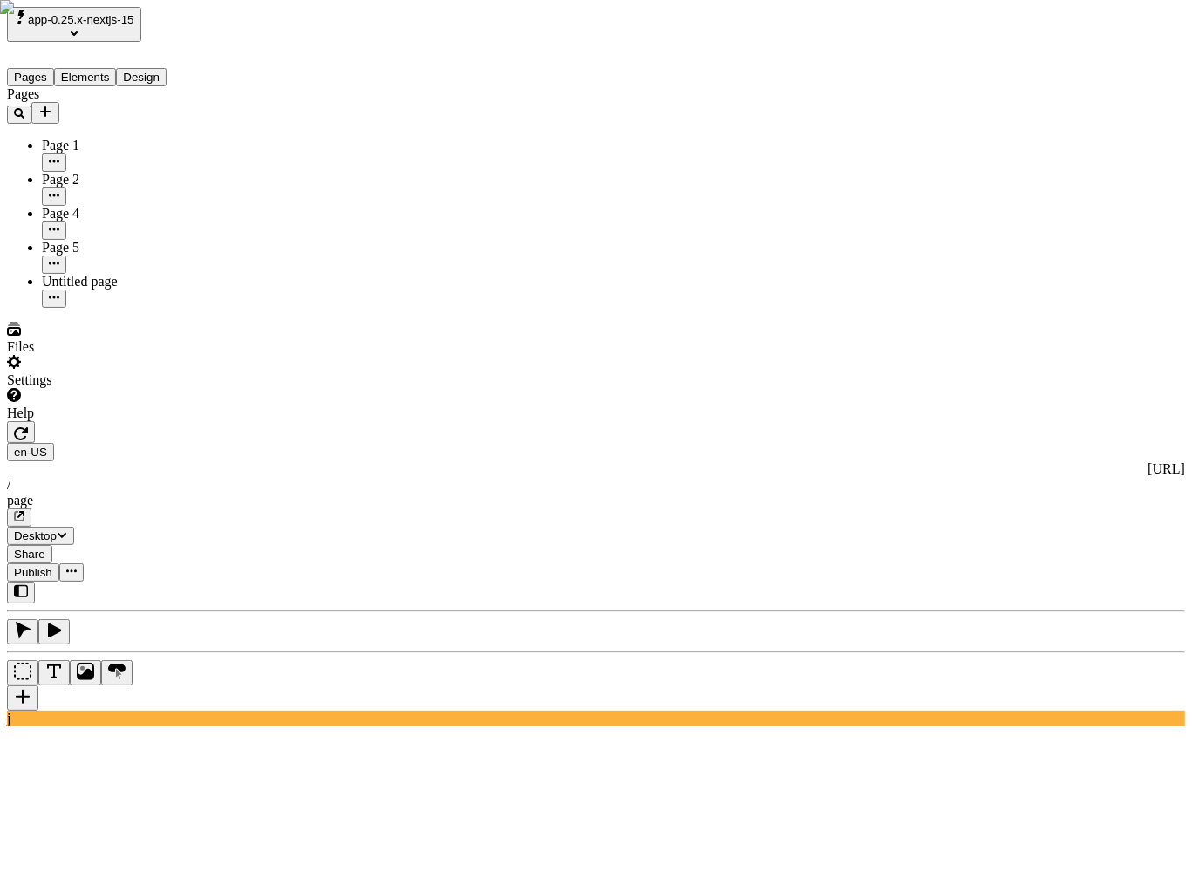
drag, startPoint x: 1070, startPoint y: 799, endPoint x: 1076, endPoint y: 789, distance: 11.4
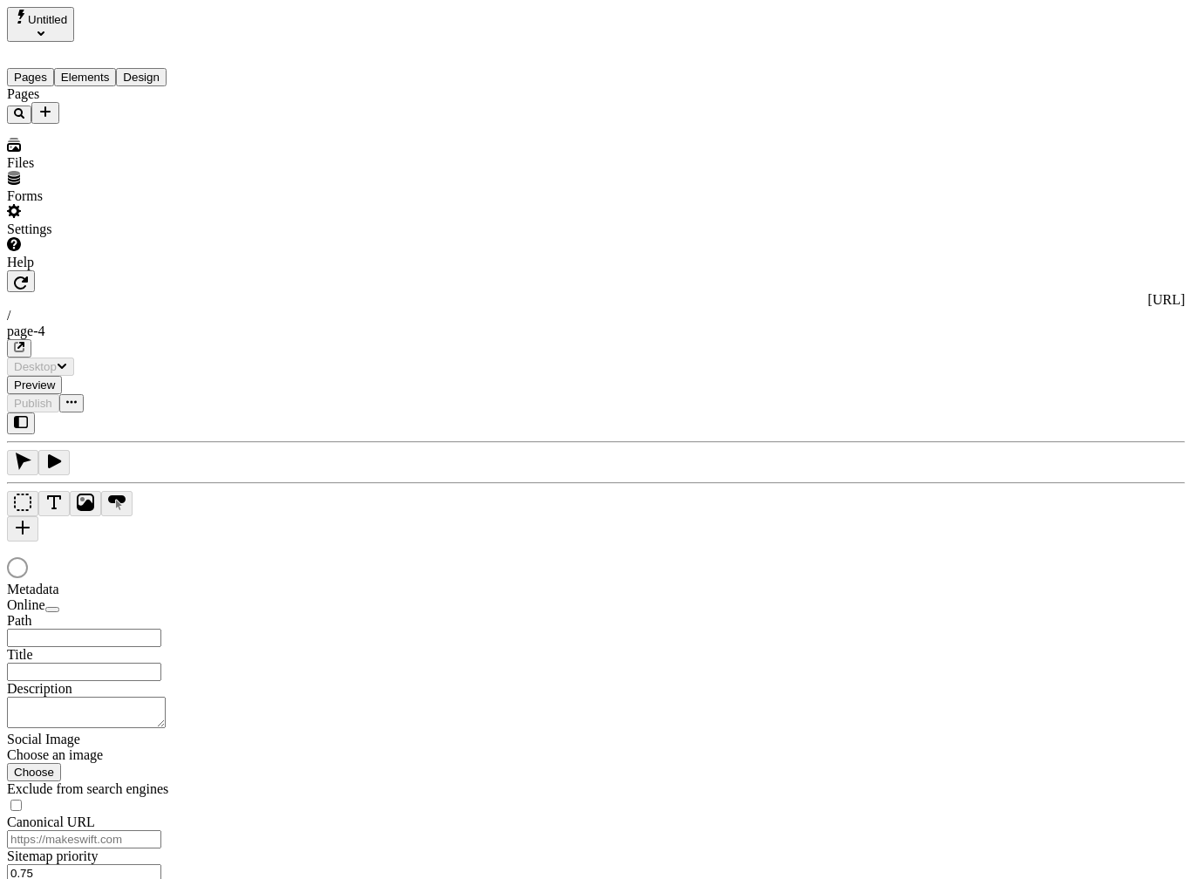
type input "/page-4"
